Goal: Task Accomplishment & Management: Manage account settings

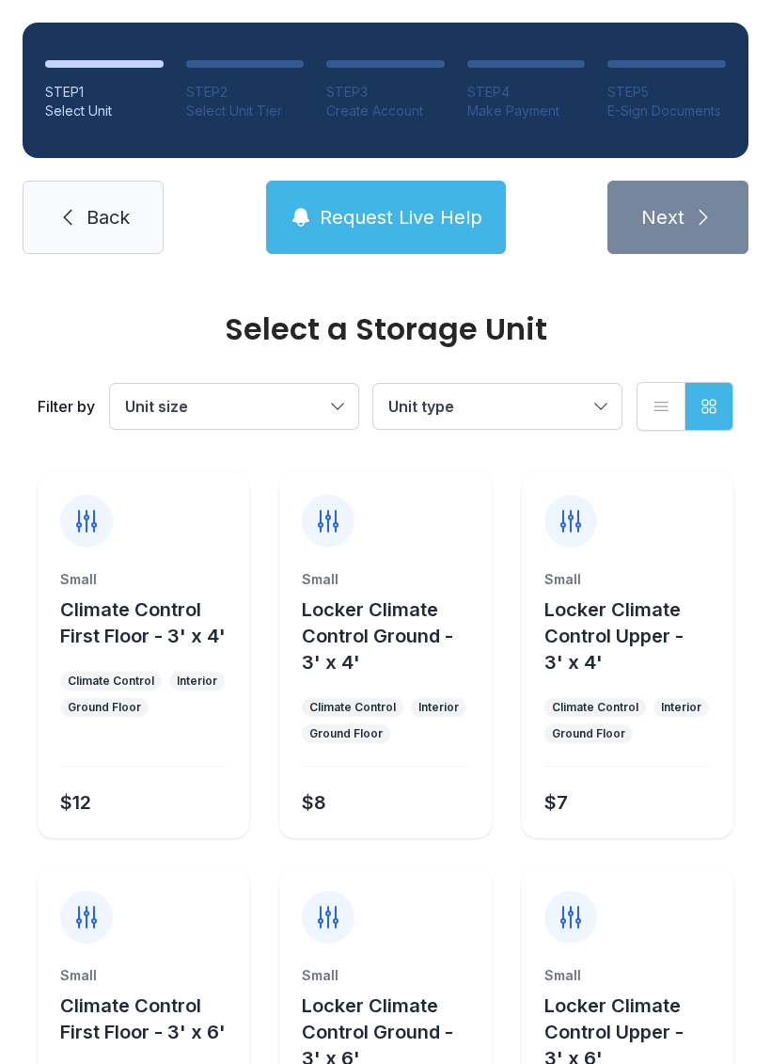
click at [114, 221] on span "Back" at bounding box center [108, 217] width 43 height 26
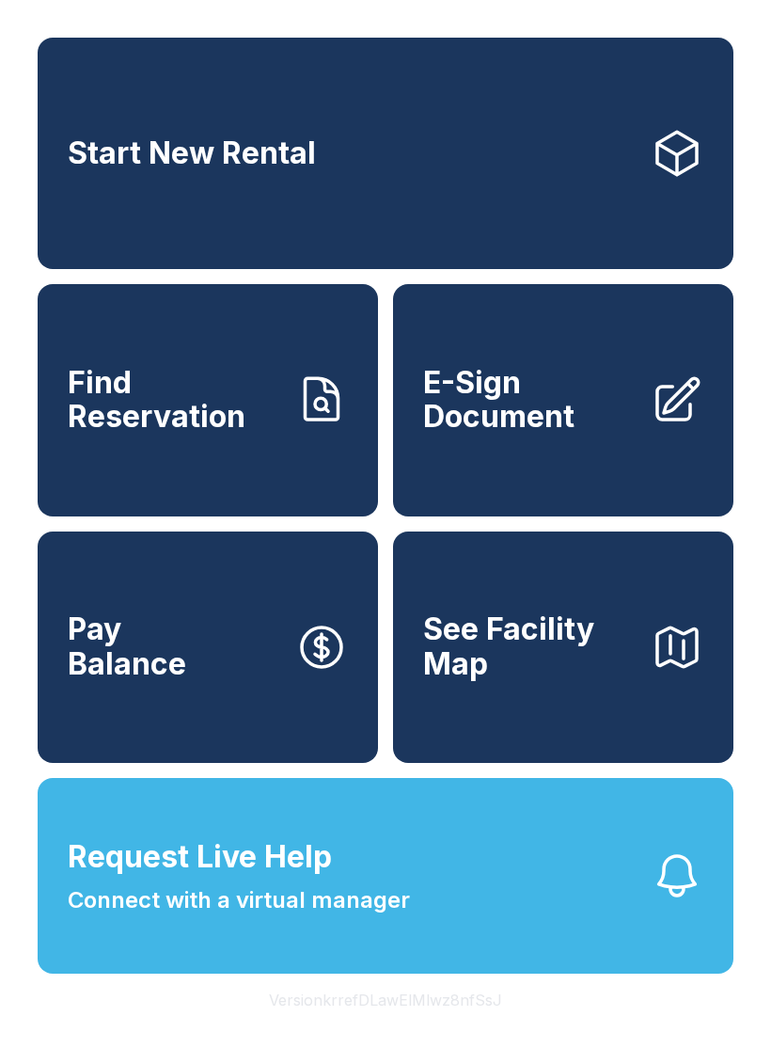
click at [179, 435] on span "Find Reservation" at bounding box center [174, 400] width 213 height 69
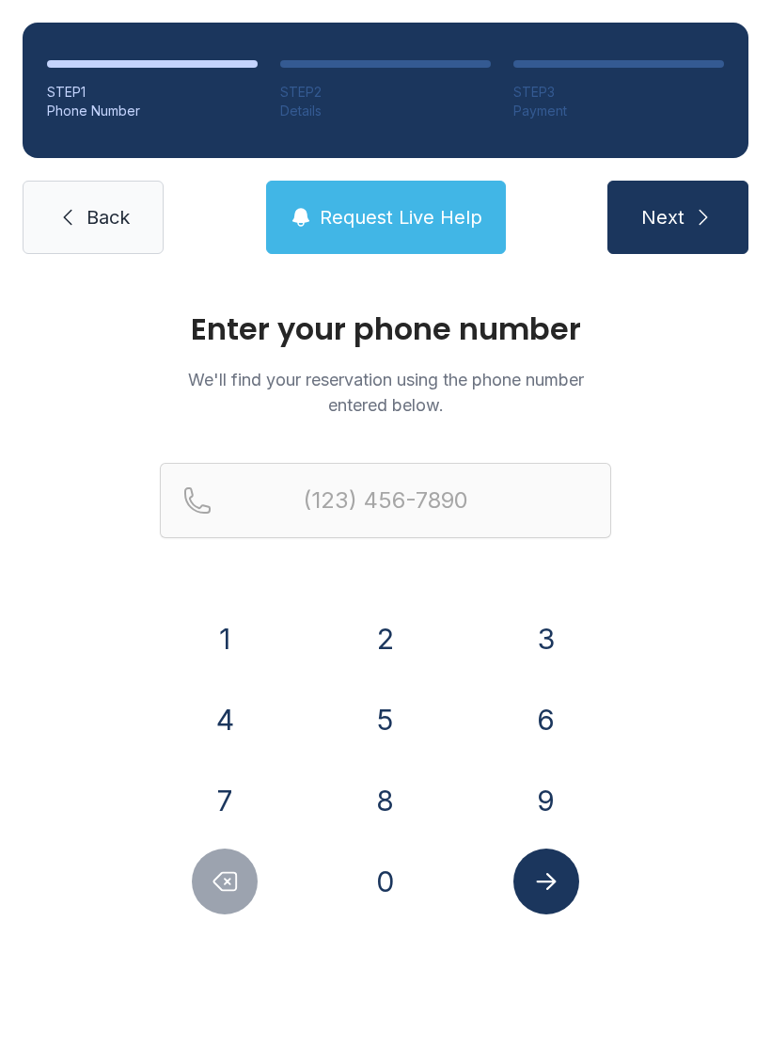
click at [119, 235] on link "Back" at bounding box center [93, 217] width 141 height 73
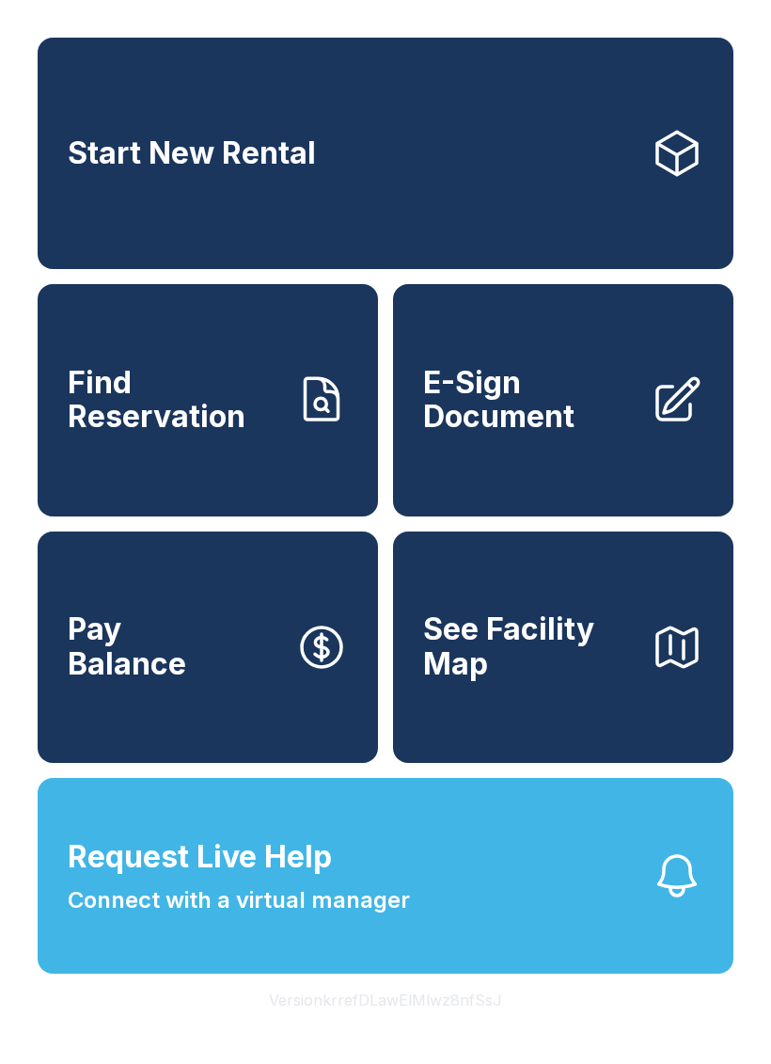
click at [400, 247] on link "Start New Rental" at bounding box center [386, 153] width 696 height 231
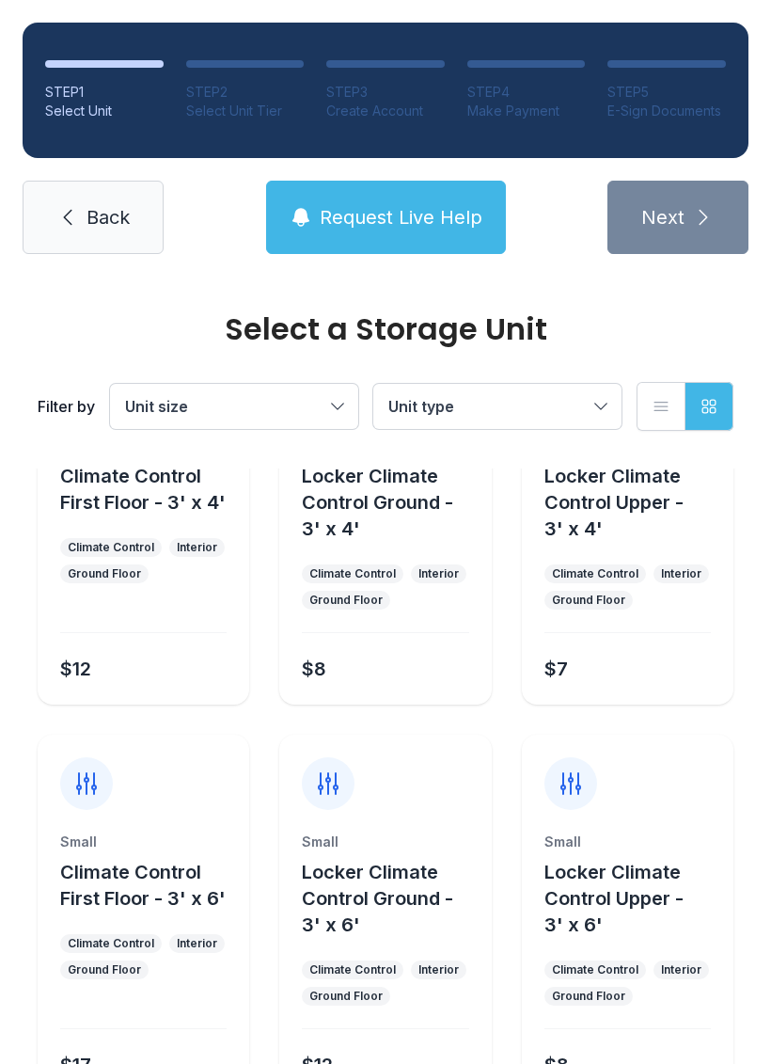
scroll to position [141, 0]
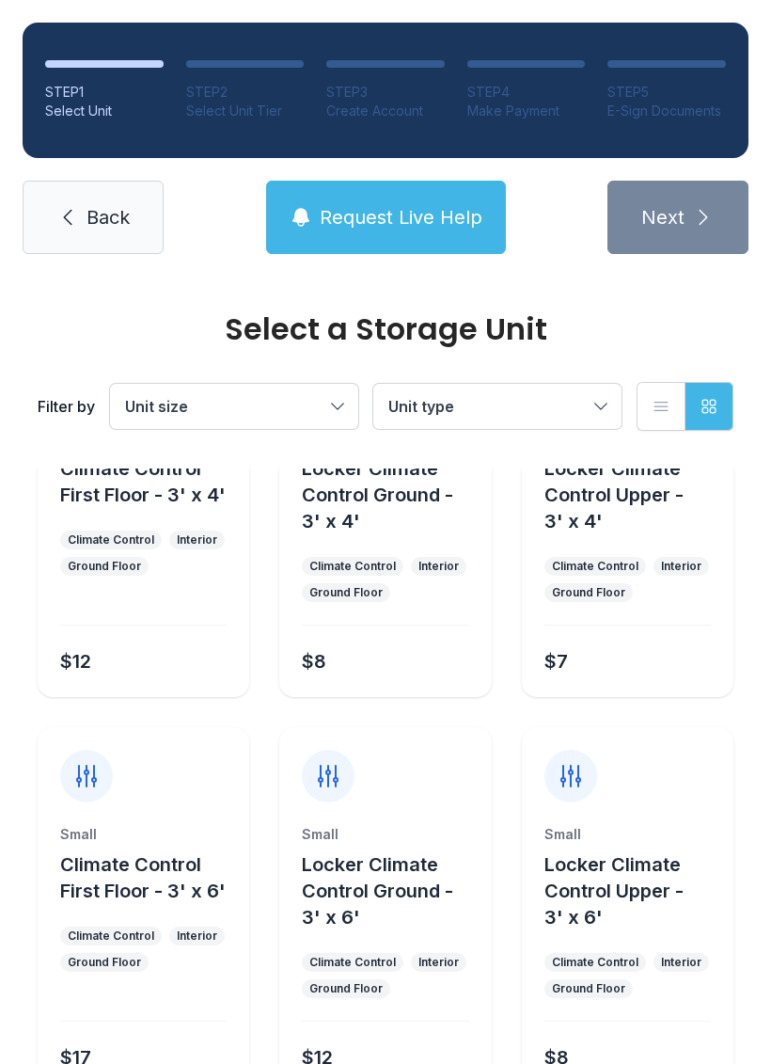
click at [298, 408] on span "Unit size" at bounding box center [224, 406] width 199 height 23
click at [126, 194] on link "Back" at bounding box center [93, 217] width 141 height 73
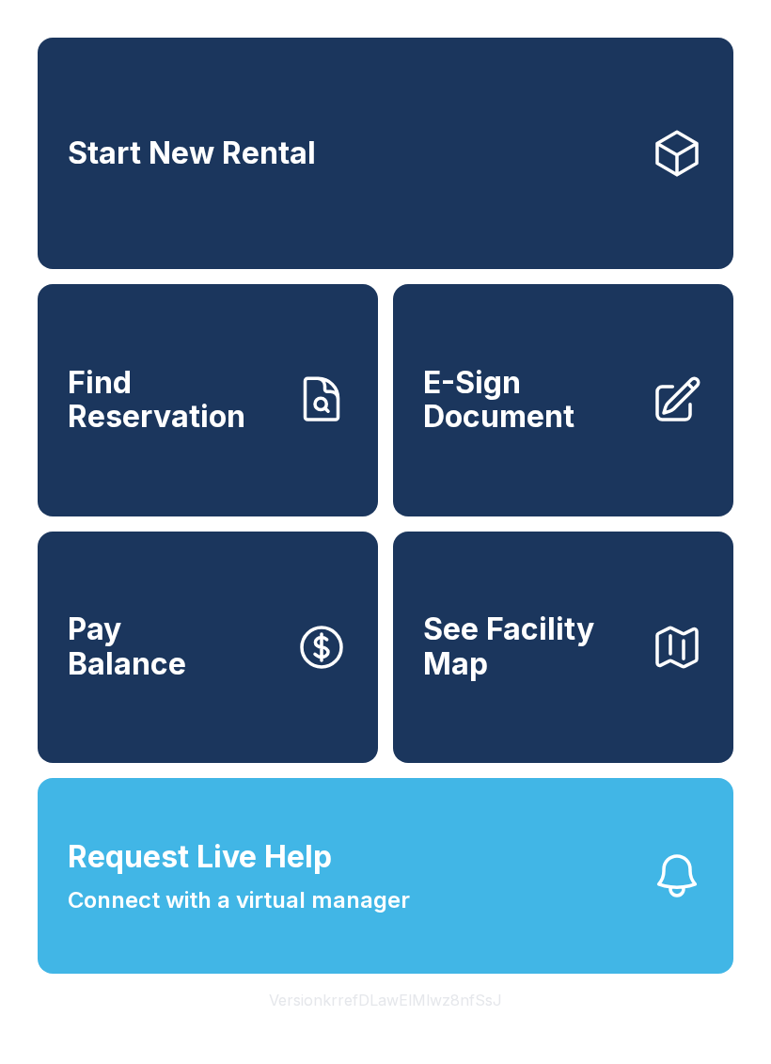
click at [480, 763] on button "See Facility Map" at bounding box center [563, 647] width 341 height 231
click at [243, 467] on link "Find Reservation" at bounding box center [208, 399] width 341 height 231
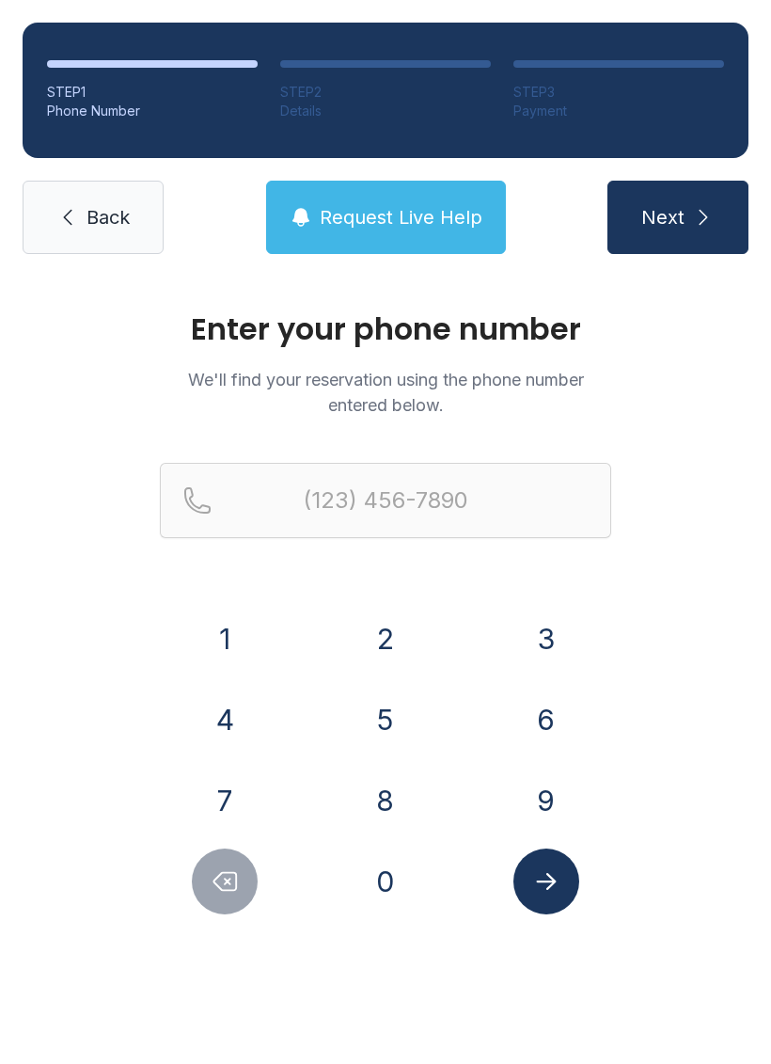
click at [108, 227] on span "Back" at bounding box center [108, 217] width 43 height 26
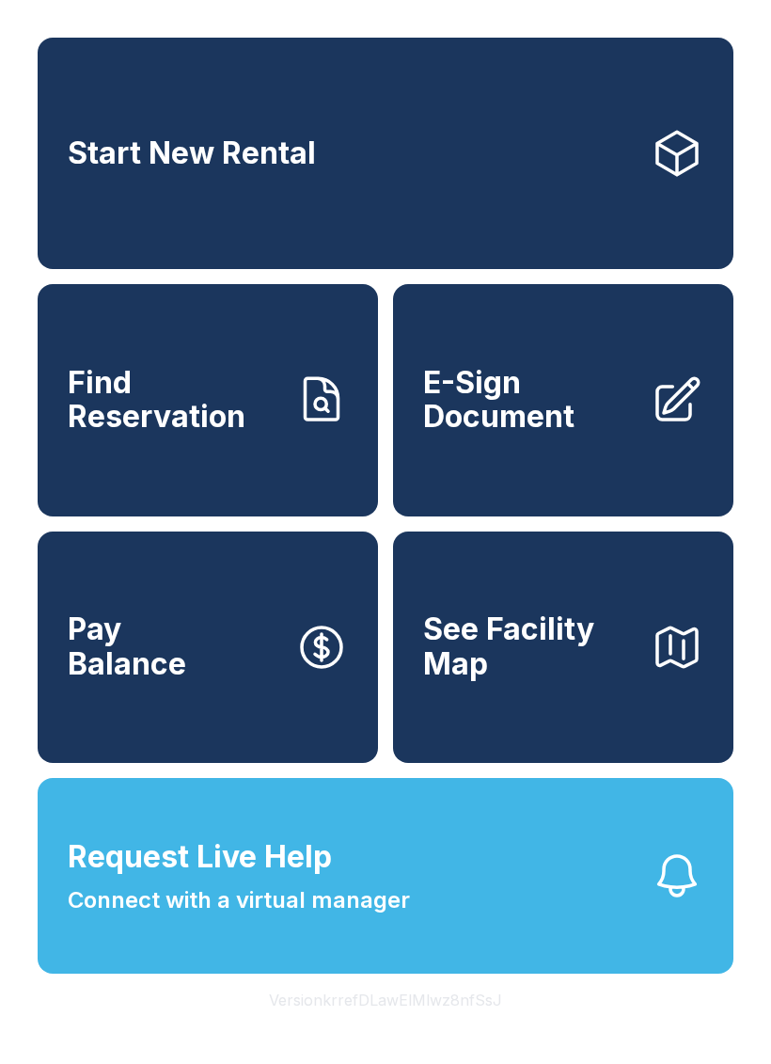
click at [140, 723] on button "Pay Balance" at bounding box center [208, 647] width 341 height 231
